Goal: Navigation & Orientation: Go to known website

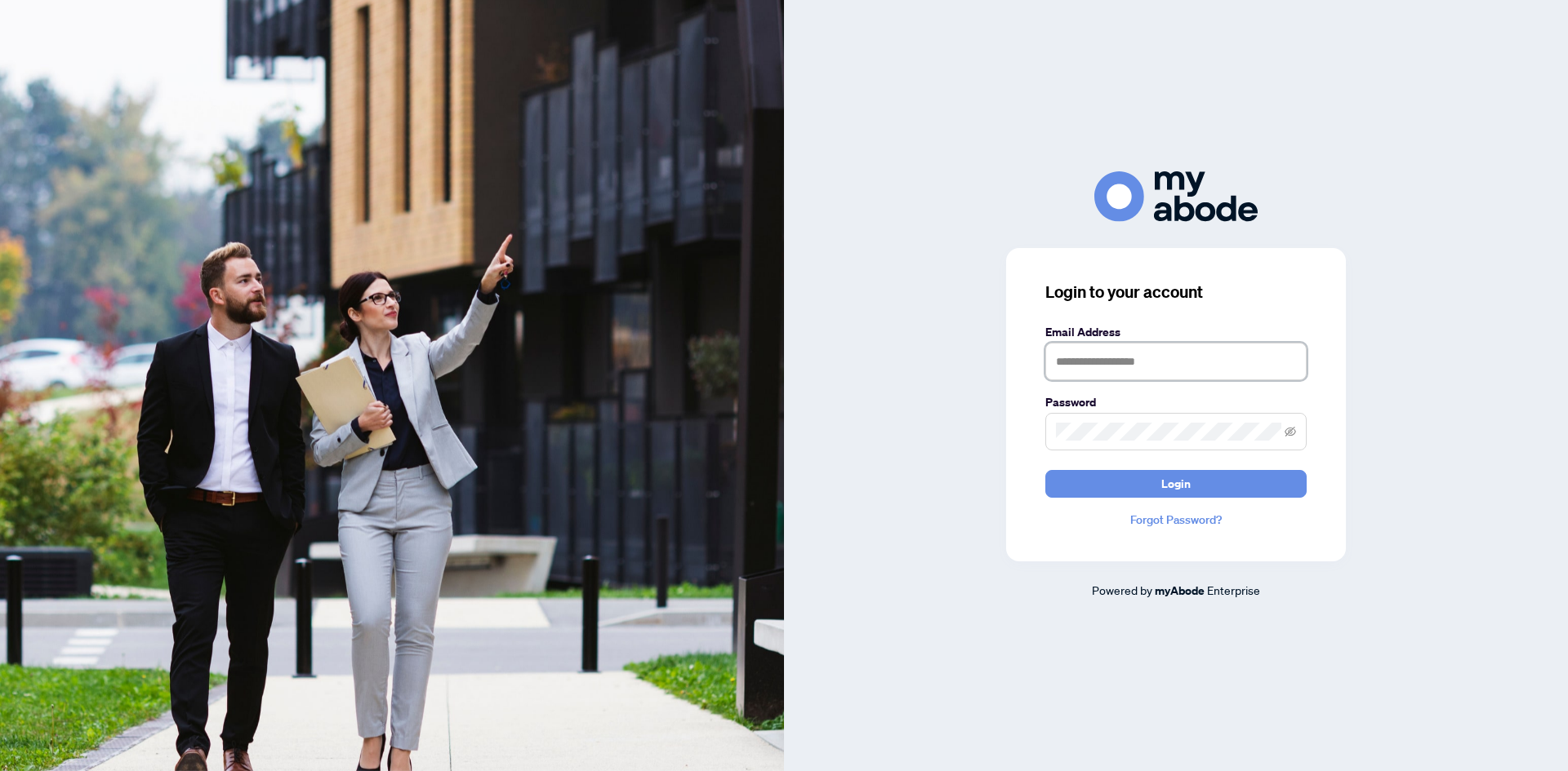
click at [1132, 361] on input "text" at bounding box center [1176, 361] width 261 height 37
type input "**********"
click at [1169, 488] on span "Login" at bounding box center [1175, 483] width 30 height 26
